Goal: Task Accomplishment & Management: Use online tool/utility

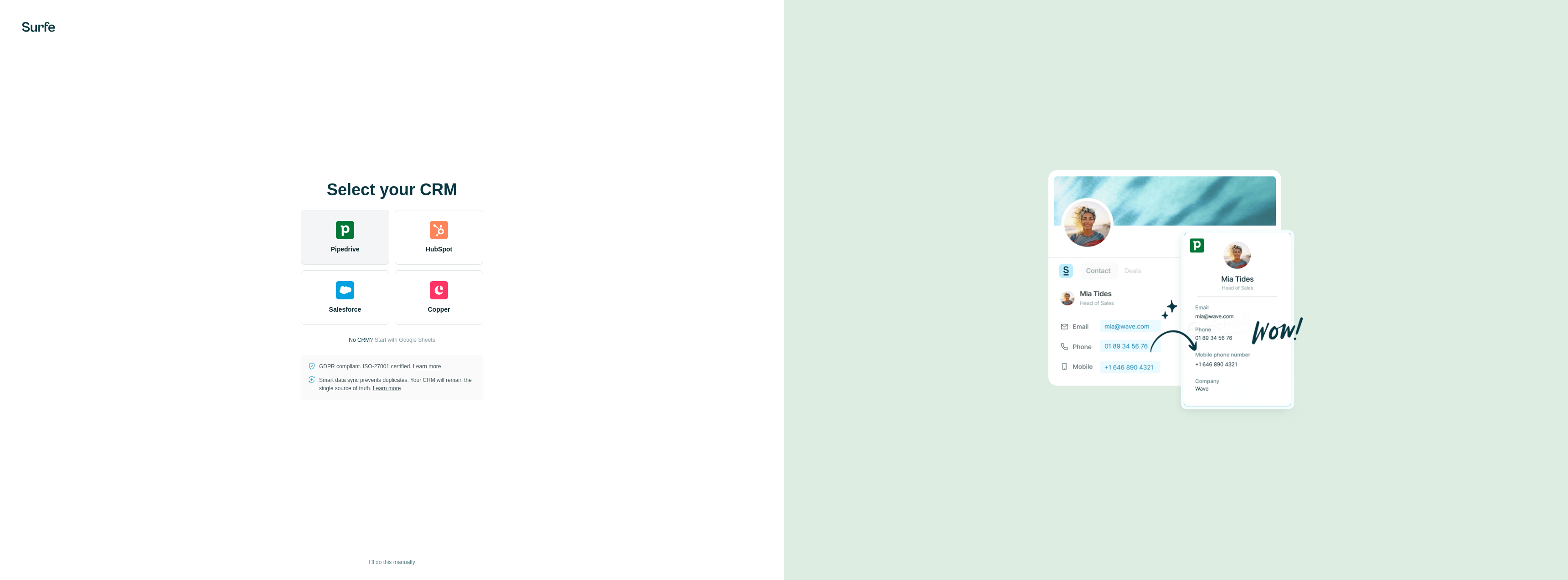
click at [344, 247] on span "Pipedrive" at bounding box center [345, 249] width 29 height 9
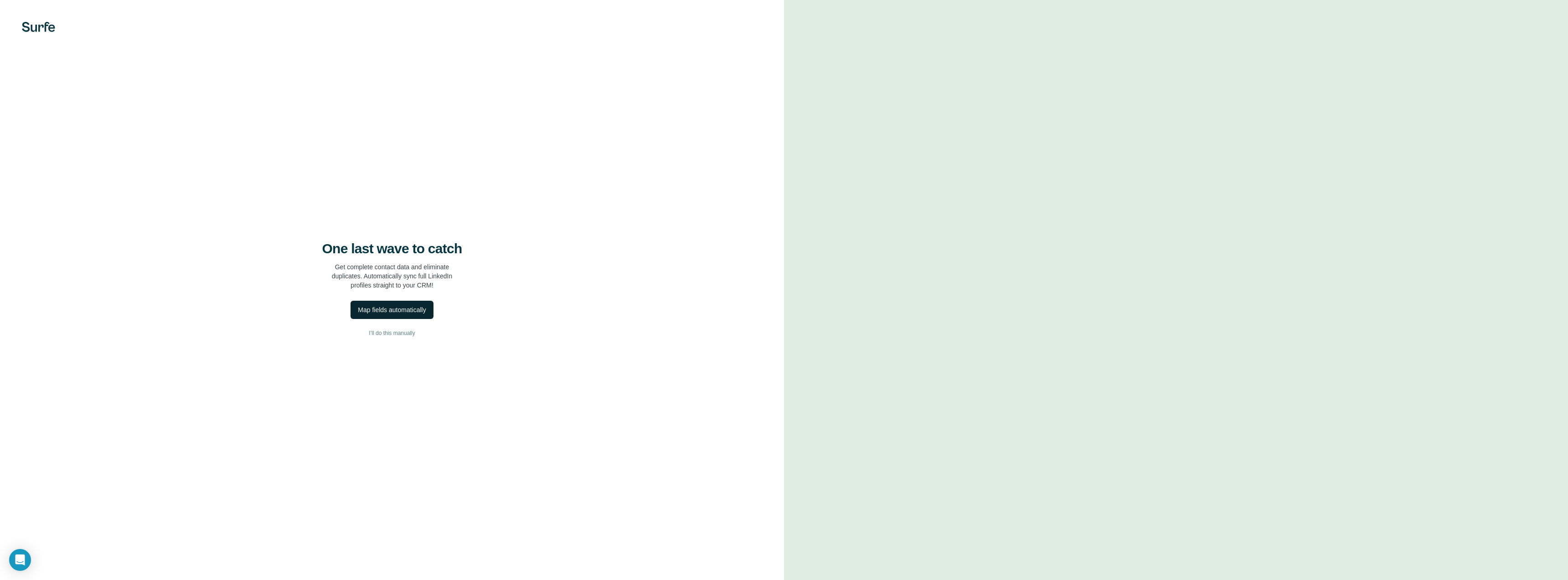
click at [391, 307] on div "Map fields automatically" at bounding box center [392, 310] width 68 height 9
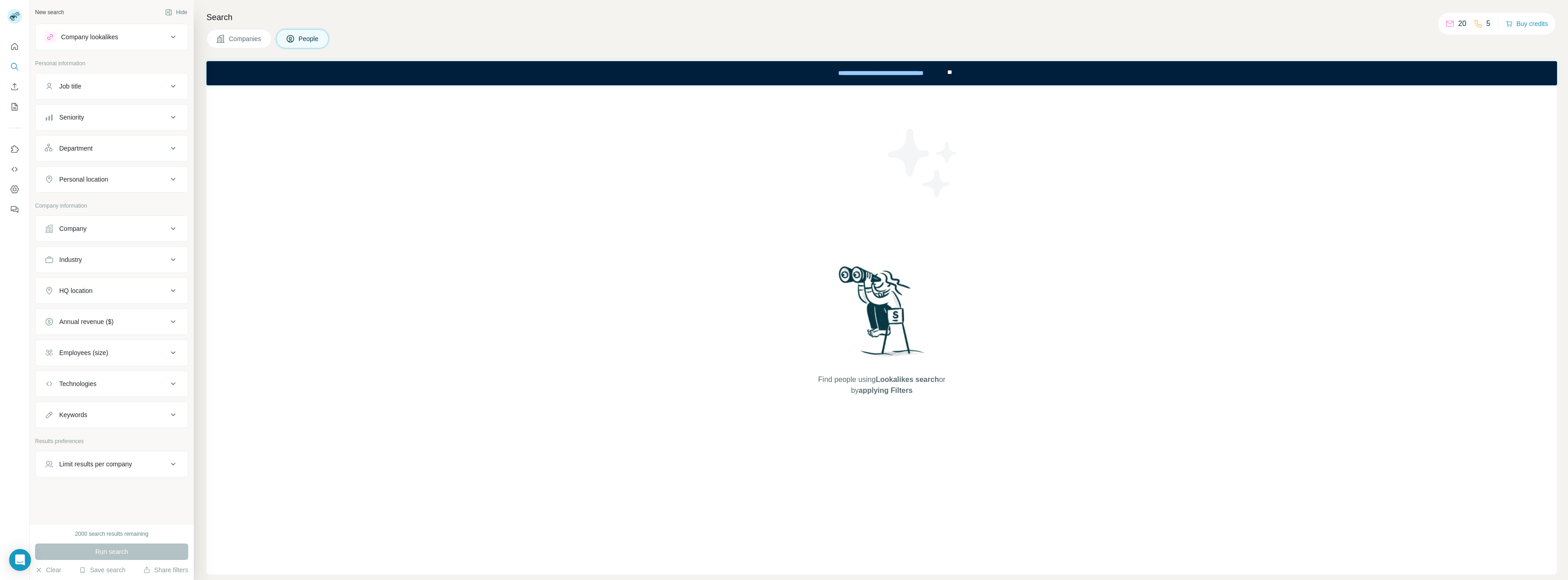
click at [108, 89] on div "Job title" at bounding box center [106, 87] width 123 height 9
click at [109, 36] on div "Company lookalikes" at bounding box center [90, 37] width 57 height 9
click at [110, 36] on div "Company lookalikes" at bounding box center [90, 37] width 57 height 9
click at [12, 46] on icon "Quick start" at bounding box center [14, 46] width 7 height 7
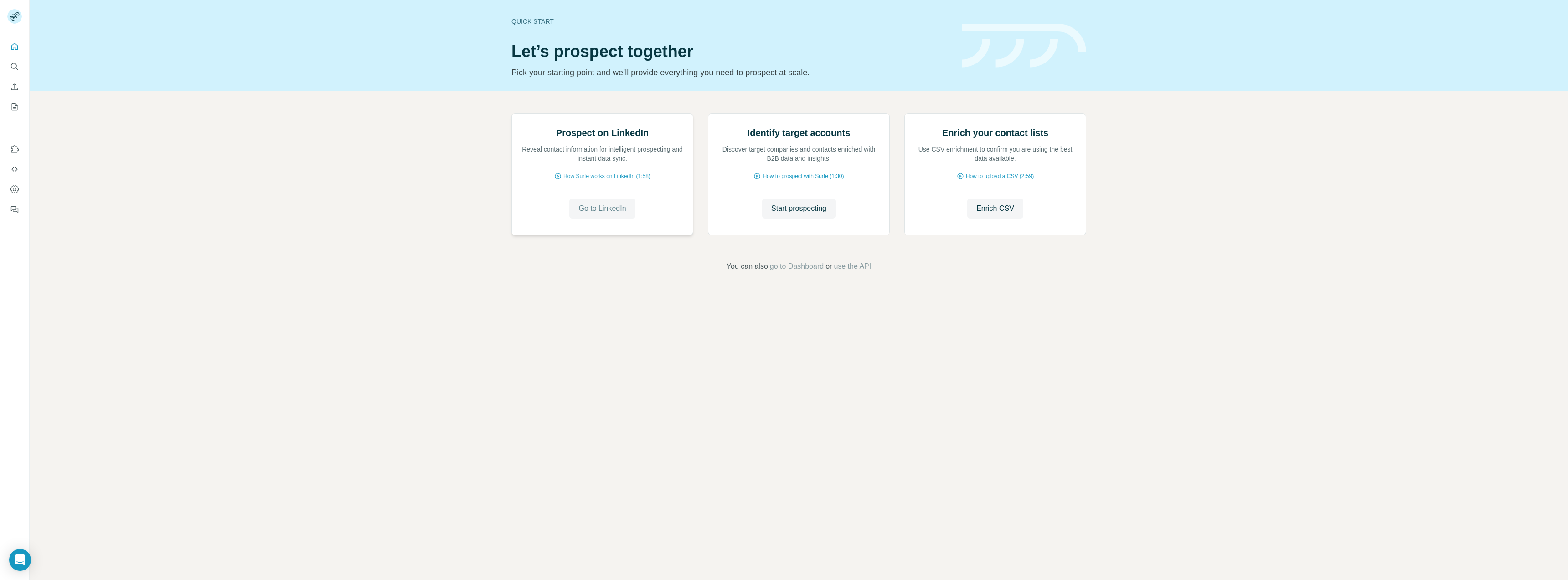
click at [608, 214] on span "Go to LinkedIn" at bounding box center [602, 208] width 48 height 11
